Goal: Transaction & Acquisition: Register for event/course

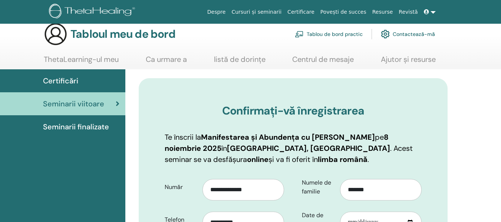
click at [501, 212] on html "Despre Cursuri și seminarii Certificare Povești de succes Resurse Revistă DC Da…" at bounding box center [250, 101] width 501 height 222
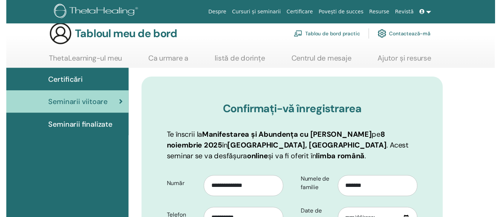
scroll to position [104, 0]
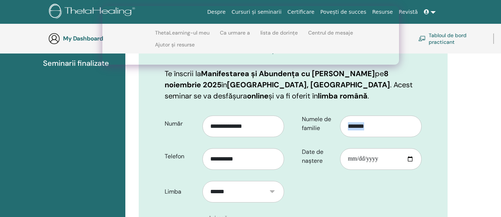
click at [501, 113] on html "Despre Cursuri și seminarii Certificare Povești de succes Resurse Revistă DC Da…" at bounding box center [250, 4] width 501 height 217
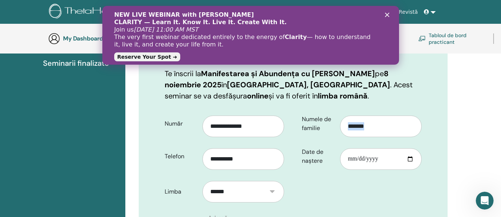
scroll to position [0, 0]
click at [501, 113] on html "Despre Cursuri și seminarii Certificare Povești de succes Resurse Revistă DC Da…" at bounding box center [250, 4] width 501 height 217
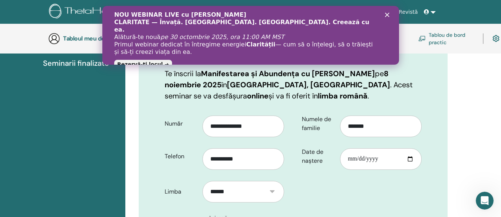
click at [501, 113] on html "Despre Cursuri și seminarii Certificare Povești de succes Resurse Revistă DC Da…" at bounding box center [250, 4] width 501 height 217
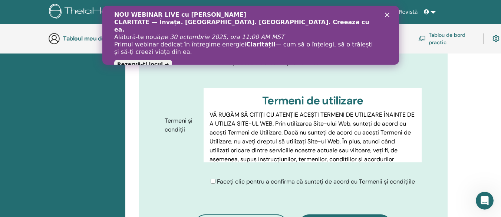
scroll to position [356, 0]
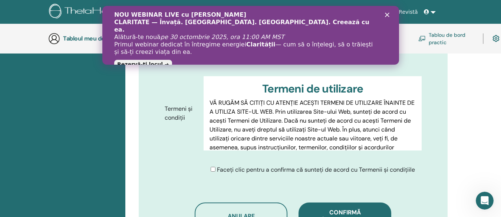
click at [214, 171] on div "Faceți clic pentru a confirma că sunteți de acord cu Termenii și condițiile" at bounding box center [313, 169] width 205 height 9
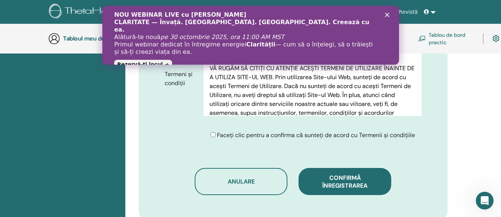
scroll to position [401, 0]
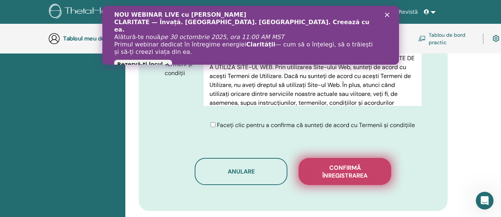
click at [330, 176] on font "Confirmă înregistrarea" at bounding box center [345, 172] width 45 height 16
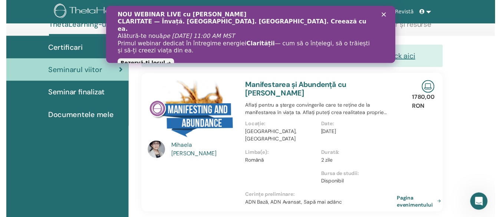
scroll to position [91, 0]
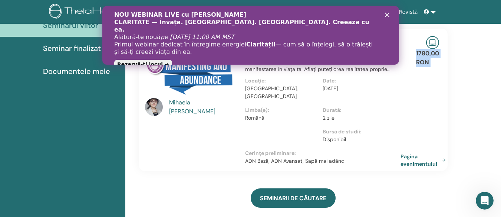
click at [501, 126] on html "Despre Cursuri și seminarii Certificare Povești de succes Resurse Revistă DC Da…" at bounding box center [250, 17] width 501 height 217
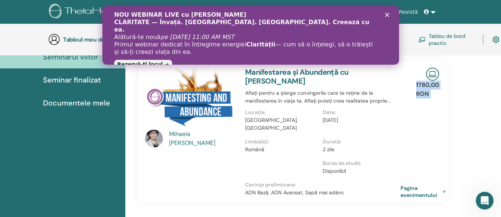
click at [501, 126] on html "Despre Cursuri și seminarii Certificare Povești de succes Resurse Revistă DC Da…" at bounding box center [250, 17] width 501 height 217
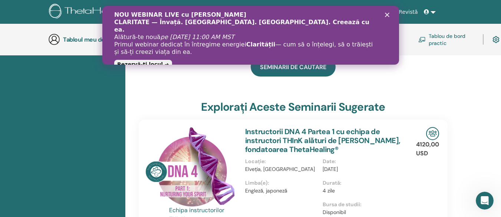
scroll to position [254, 0]
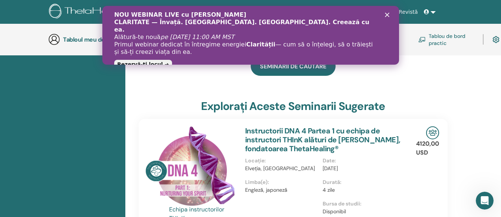
click at [387, 14] on polygon "Închidere" at bounding box center [387, 15] width 4 height 4
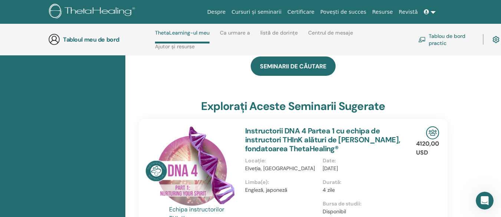
click at [315, 12] on font "Certificare" at bounding box center [301, 12] width 27 height 6
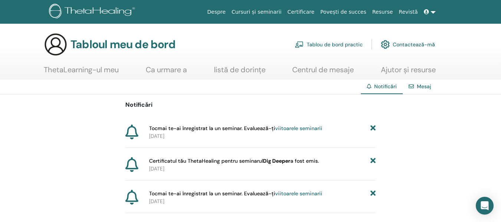
click at [243, 163] on font "Certificatul tău ThetaHealing pentru seminarul" at bounding box center [206, 161] width 114 height 7
click at [310, 11] on font "Certificare" at bounding box center [301, 12] width 27 height 6
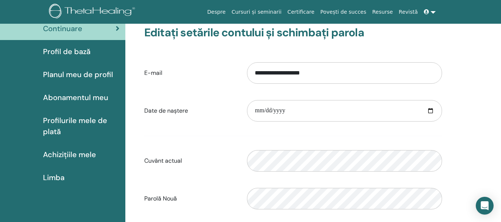
scroll to position [50, 0]
click at [55, 147] on link "Achizițiile mele" at bounding box center [62, 154] width 125 height 23
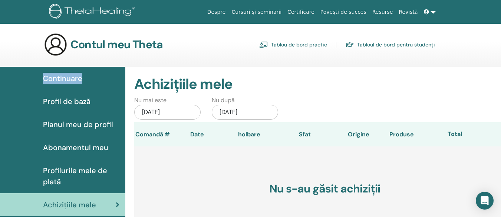
drag, startPoint x: 178, startPoint y: 48, endPoint x: 92, endPoint y: 88, distance: 95.1
click at [92, 88] on div "Contul meu Theta Tablou de bord practic Tabloul de bord pentru studenți Continu…" at bounding box center [250, 174] width 501 height 283
click at [318, 16] on link "Certificare" at bounding box center [301, 12] width 33 height 14
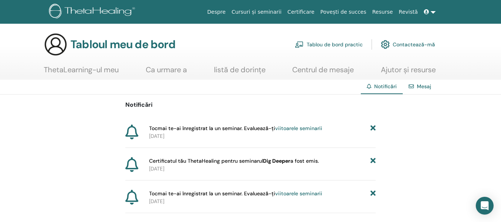
click at [271, 161] on font "Dig Deeper" at bounding box center [276, 161] width 27 height 7
click at [216, 164] on font "Certificatul tău ThetaHealing pentru seminarul" at bounding box center [206, 161] width 114 height 7
click at [229, 161] on font "Certificatul tău ThetaHealing pentru seminarul" at bounding box center [206, 161] width 114 height 7
click at [312, 164] on span "Certificatul tău ThetaHealing pentru seminarul Dig Deeper a fost emis." at bounding box center [234, 161] width 170 height 8
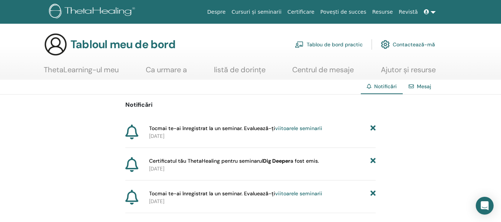
click at [314, 163] on font "a fost emis." at bounding box center [305, 161] width 29 height 7
click at [129, 163] on icon at bounding box center [131, 164] width 13 height 15
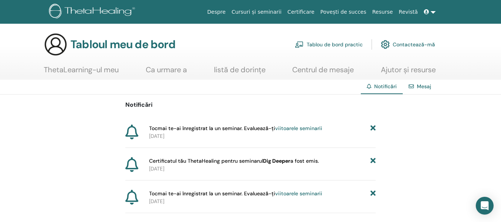
click at [178, 163] on font "Certificatul tău ThetaHealing pentru seminarul" at bounding box center [206, 161] width 114 height 7
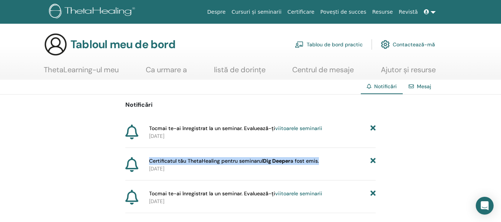
click at [178, 163] on font "Certificatul tău ThetaHealing pentru seminarul" at bounding box center [206, 161] width 114 height 7
click at [179, 163] on font "Certificatul tău ThetaHealing pentru seminarul" at bounding box center [206, 161] width 114 height 7
click at [351, 46] on font "Tablou de bord practic" at bounding box center [335, 45] width 56 height 7
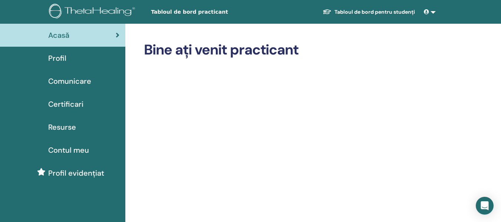
click at [72, 103] on span "Certificari" at bounding box center [65, 104] width 35 height 11
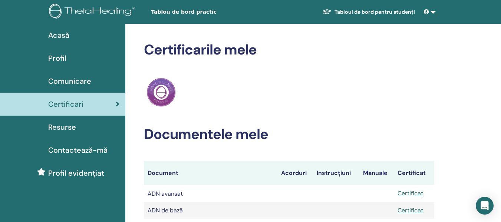
scroll to position [74, 0]
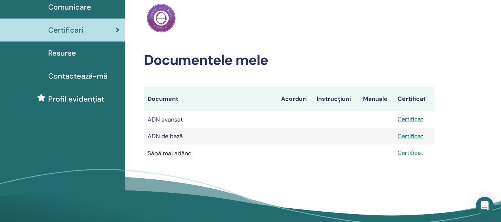
click at [416, 155] on font "Certificat" at bounding box center [411, 153] width 26 height 8
